Goal: Register for event/course

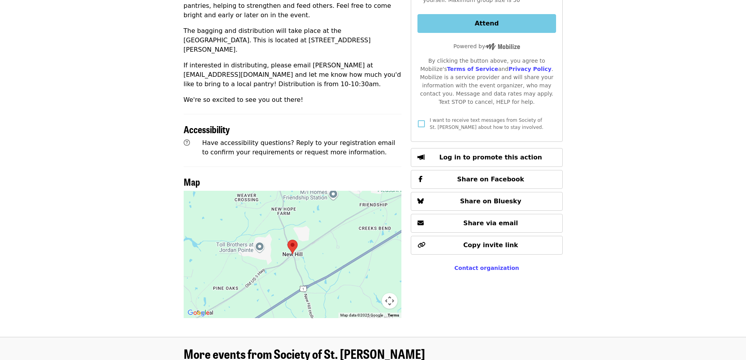
scroll to position [353, 0]
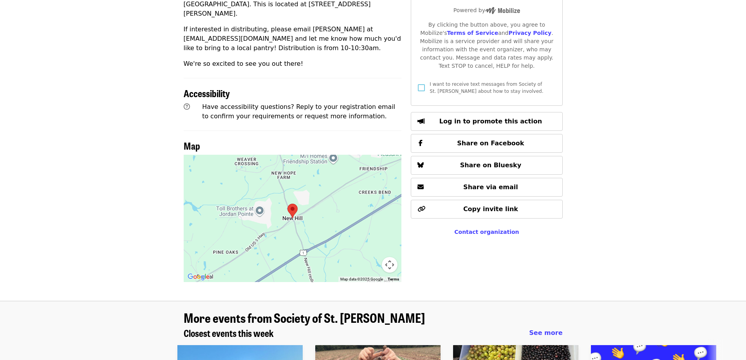
click at [293, 201] on img at bounding box center [292, 211] width 16 height 21
click at [292, 201] on img at bounding box center [292, 211] width 16 height 21
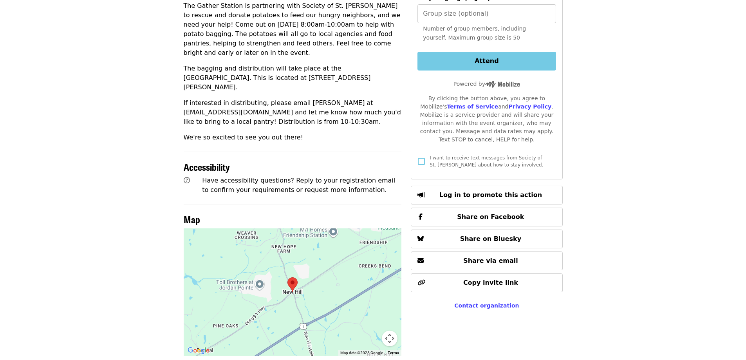
scroll to position [274, 0]
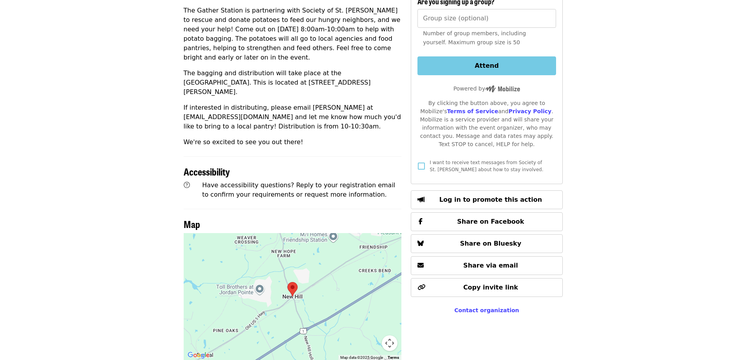
click at [389, 335] on button "Map camera controls" at bounding box center [390, 343] width 16 height 16
click at [372, 335] on button "Zoom out" at bounding box center [370, 343] width 16 height 16
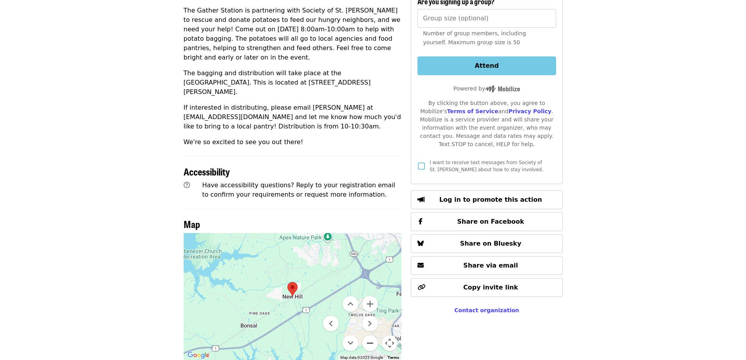
click at [372, 335] on button "Zoom out" at bounding box center [370, 343] width 16 height 16
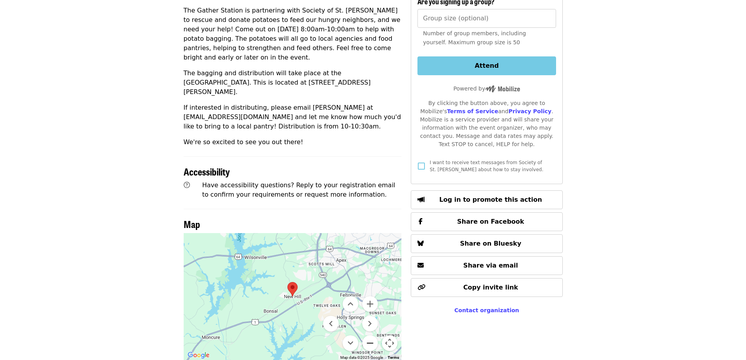
click at [372, 335] on button "Zoom out" at bounding box center [370, 343] width 16 height 16
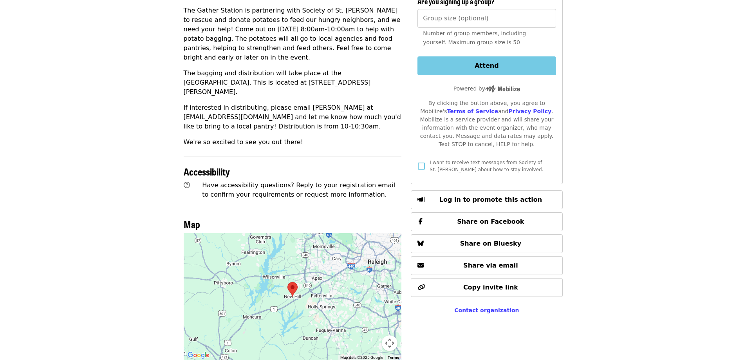
click at [293, 279] on img at bounding box center [292, 289] width 16 height 21
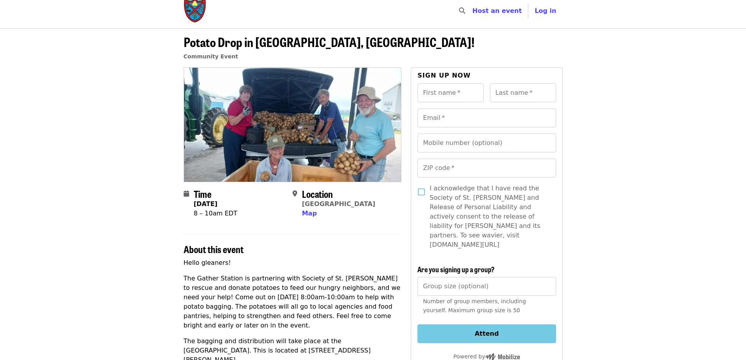
scroll to position [0, 0]
